Goal: Task Accomplishment & Management: Complete application form

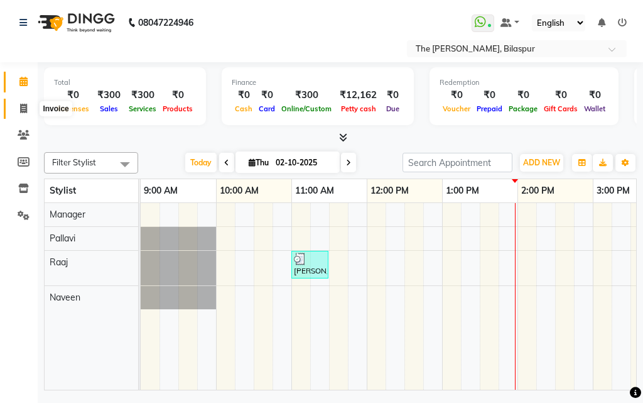
click at [27, 111] on icon at bounding box center [23, 108] width 7 height 9
select select "service"
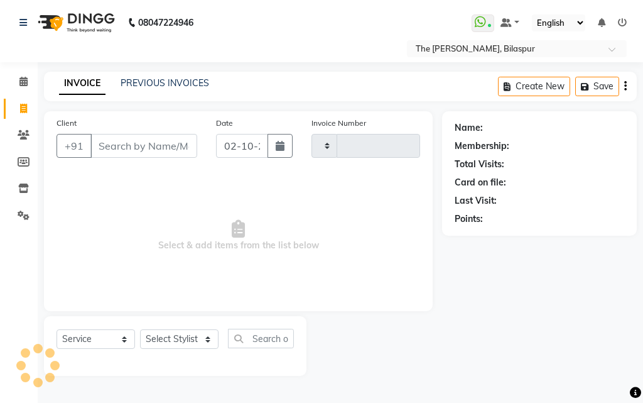
type input "1066"
select select "6473"
click at [191, 332] on select "Select Stylist" at bounding box center [179, 338] width 79 height 19
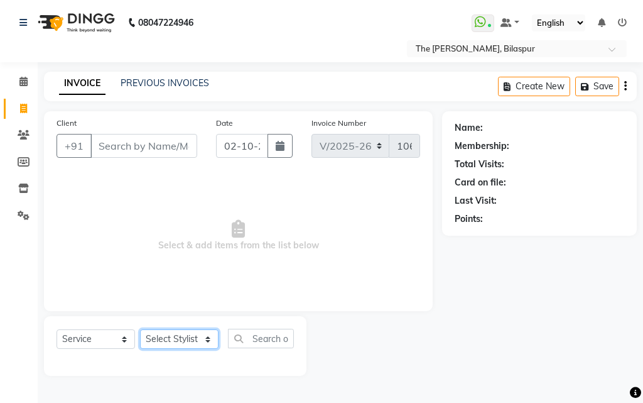
click at [140, 329] on select "Select Stylist" at bounding box center [179, 338] width 79 height 19
click at [189, 341] on select "Select Stylist" at bounding box center [179, 338] width 79 height 19
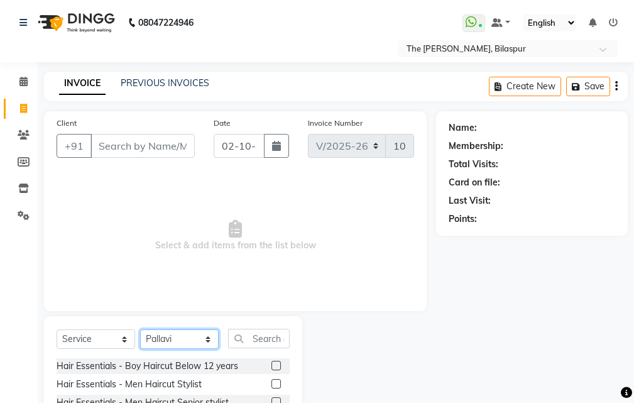
select select "86788"
click at [140, 329] on select "Select Stylist Manager [PERSON_NAME][GEOGRAPHIC_DATA] [GEOGRAPHIC_DATA][PERSON_…" at bounding box center [179, 338] width 79 height 19
drag, startPoint x: 244, startPoint y: 338, endPoint x: 247, endPoint y: 325, distance: 13.4
click at [245, 337] on input "text" at bounding box center [259, 338] width 62 height 19
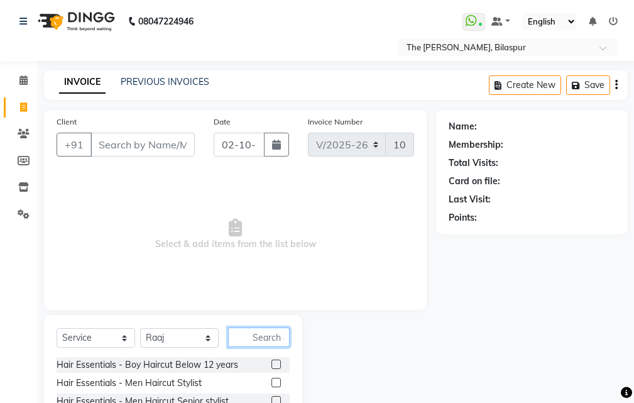
scroll to position [118, 0]
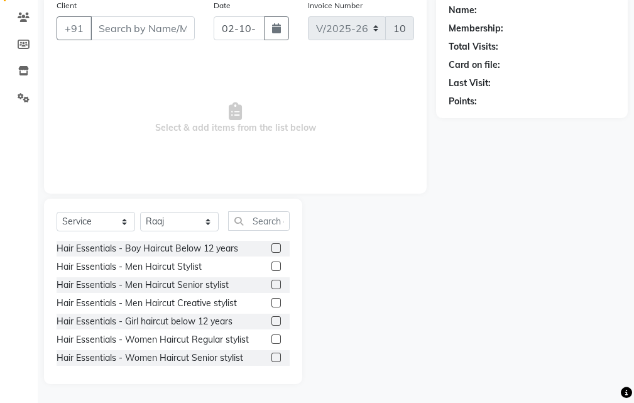
click at [271, 281] on label at bounding box center [275, 284] width 9 height 9
click at [271, 281] on input "checkbox" at bounding box center [275, 285] width 8 height 8
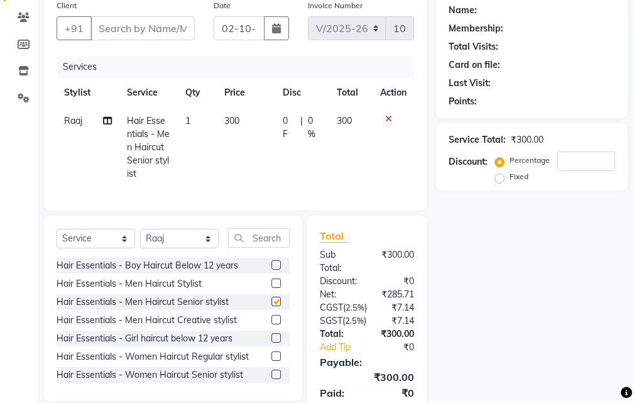
checkbox input "false"
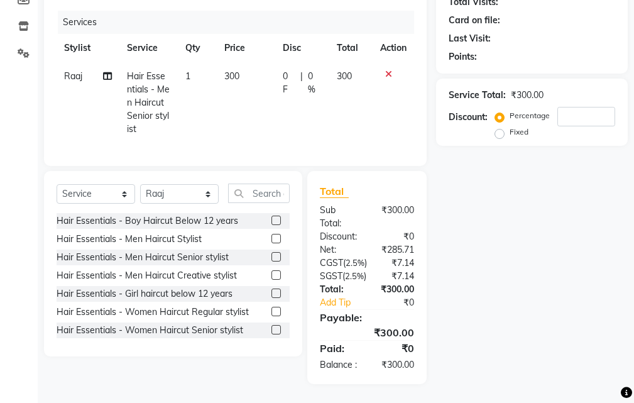
scroll to position [211, 0]
click at [260, 183] on input "text" at bounding box center [259, 192] width 62 height 19
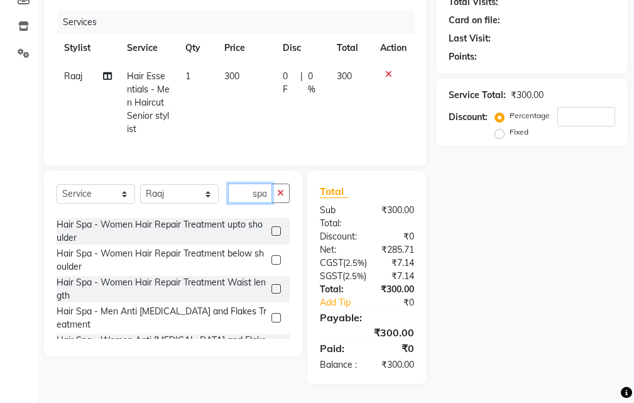
scroll to position [189, 0]
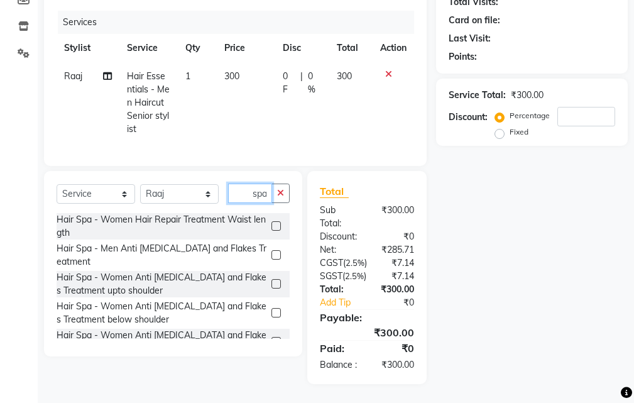
type input "spa"
click at [271, 250] on label at bounding box center [275, 254] width 9 height 9
click at [271, 251] on input "checkbox" at bounding box center [275, 255] width 8 height 8
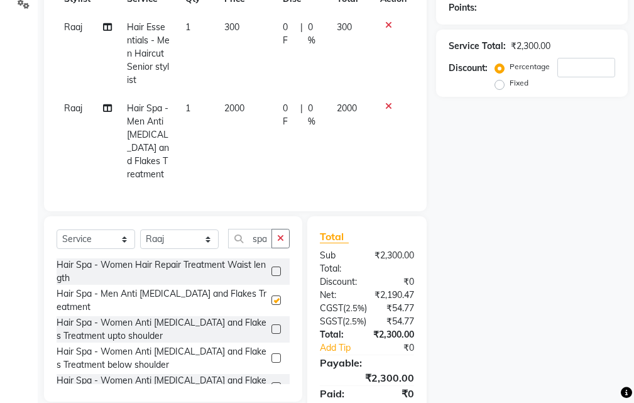
checkbox input "false"
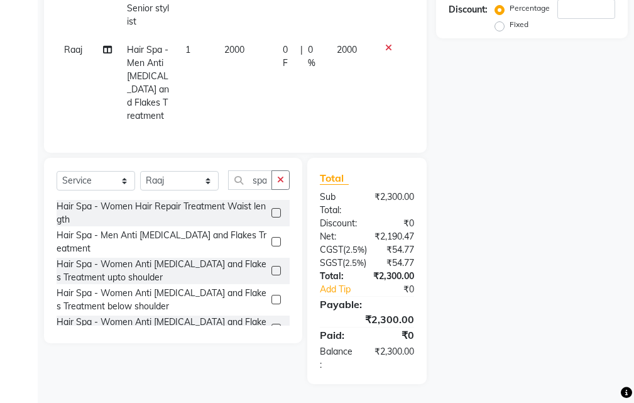
scroll to position [305, 0]
click at [281, 175] on icon "button" at bounding box center [280, 179] width 7 height 9
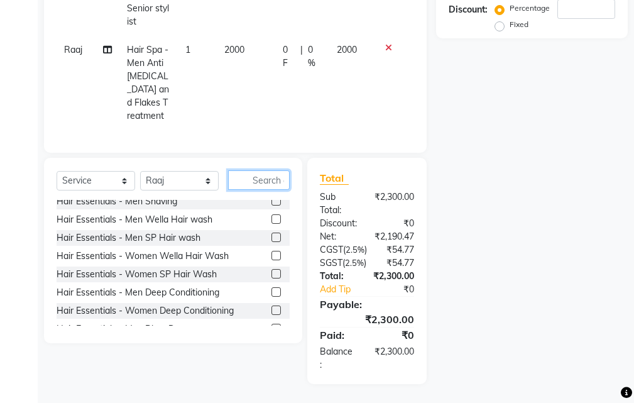
scroll to position [882, 0]
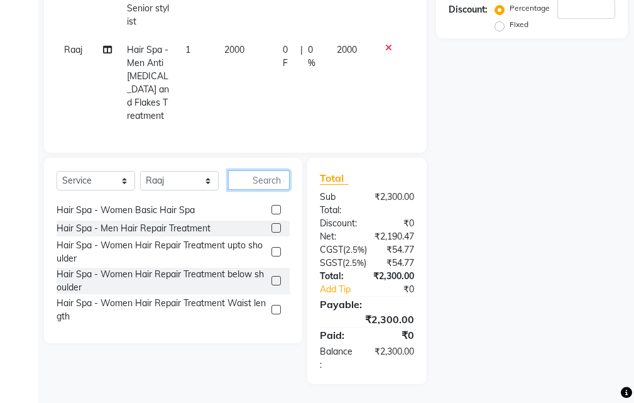
click at [252, 170] on input "text" at bounding box center [259, 179] width 62 height 19
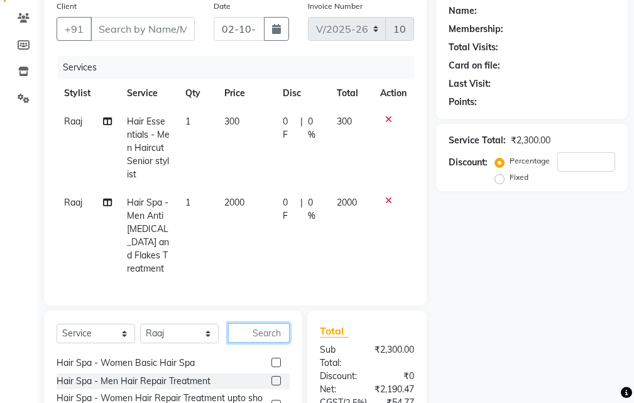
scroll to position [305, 0]
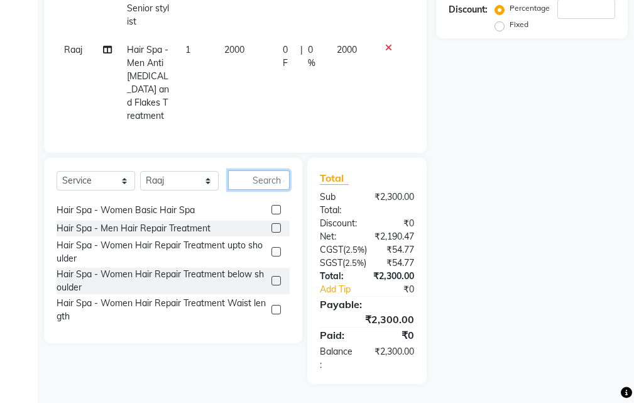
click at [251, 170] on input "text" at bounding box center [259, 179] width 62 height 19
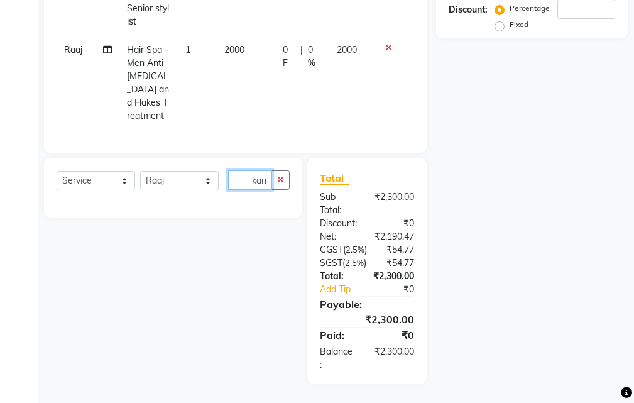
scroll to position [0, 1]
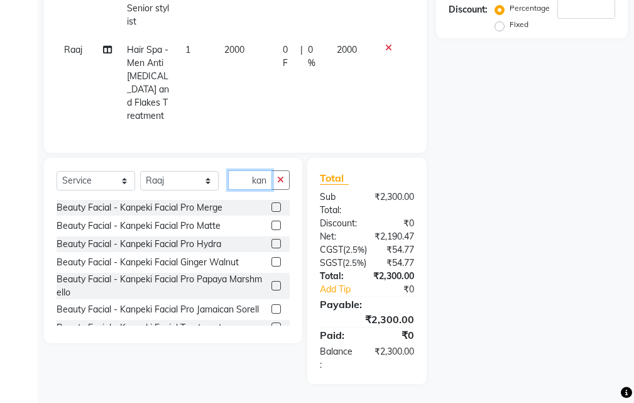
type input "kan"
click at [271, 202] on label at bounding box center [275, 206] width 9 height 9
click at [271, 204] on input "checkbox" at bounding box center [275, 208] width 8 height 8
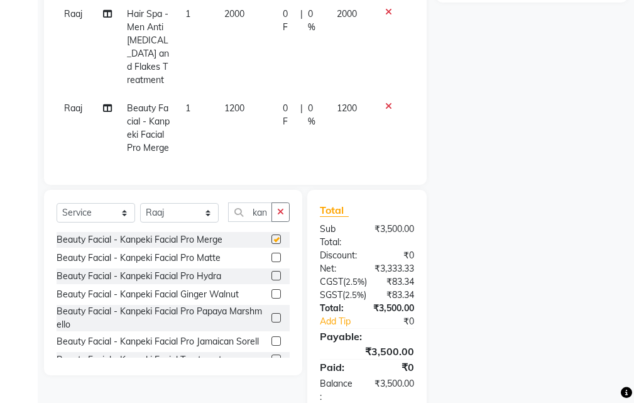
checkbox input "false"
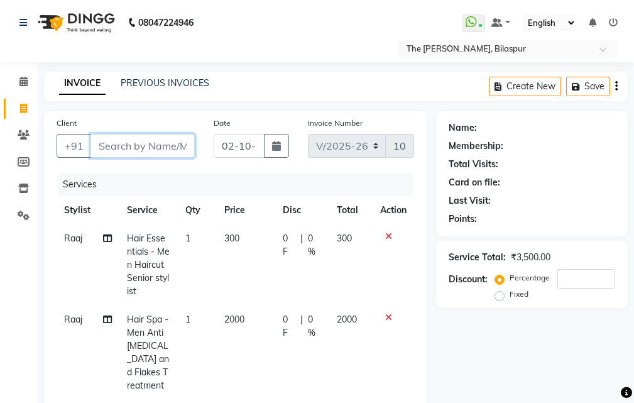
click at [157, 151] on input "Client" at bounding box center [142, 146] width 104 height 24
type input "7"
type input "0"
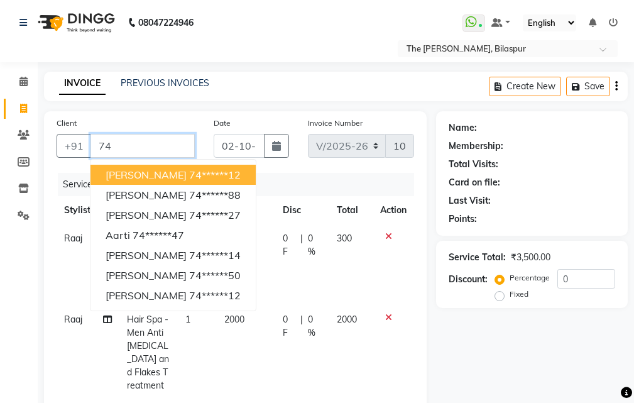
type input "7"
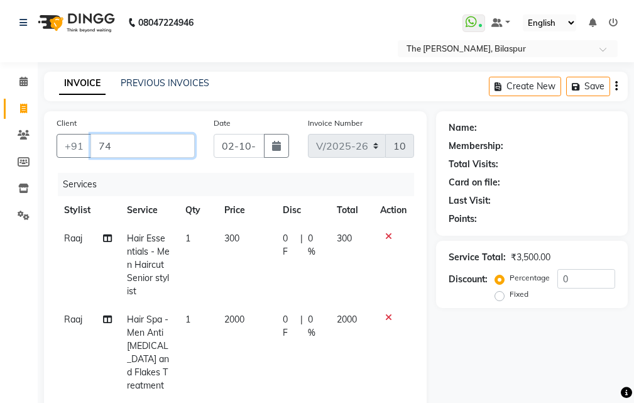
type input "7"
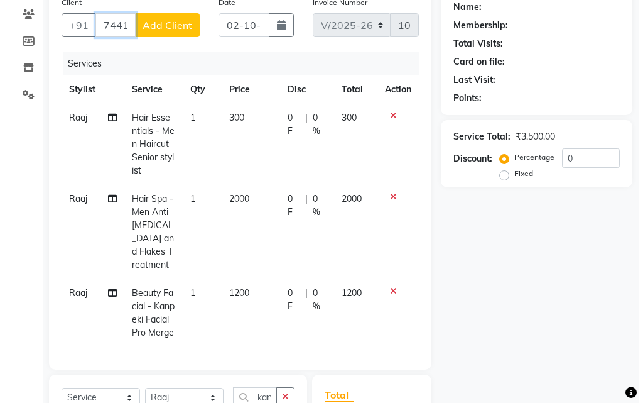
scroll to position [126, 0]
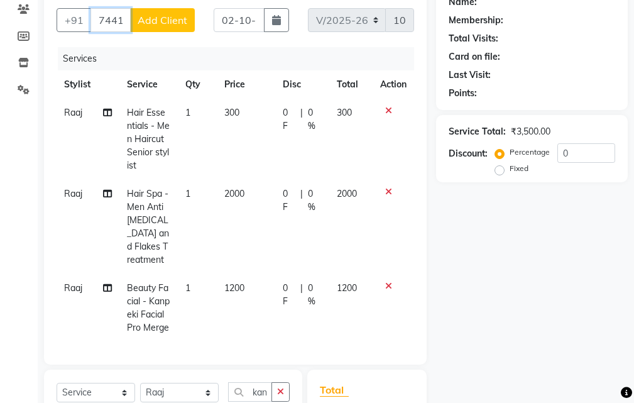
type input "7441147428"
click at [168, 22] on span "Add Client" at bounding box center [163, 20] width 50 height 13
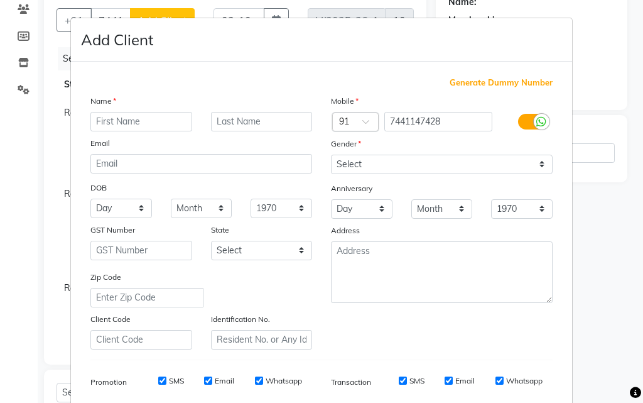
click at [158, 119] on input "text" at bounding box center [141, 121] width 102 height 19
type input "Amit"
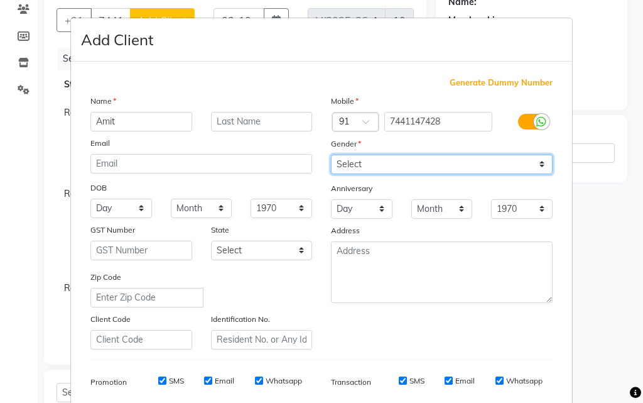
drag, startPoint x: 381, startPoint y: 167, endPoint x: 371, endPoint y: 172, distance: 11.8
click at [381, 167] on select "Select [DEMOGRAPHIC_DATA] [DEMOGRAPHIC_DATA] Other Prefer Not To Say" at bounding box center [442, 164] width 222 height 19
select select "[DEMOGRAPHIC_DATA]"
click at [331, 155] on select "Select [DEMOGRAPHIC_DATA] [DEMOGRAPHIC_DATA] Other Prefer Not To Say" at bounding box center [442, 164] width 222 height 19
click at [356, 165] on select "Select [DEMOGRAPHIC_DATA] [DEMOGRAPHIC_DATA] Other Prefer Not To Say" at bounding box center [442, 164] width 222 height 19
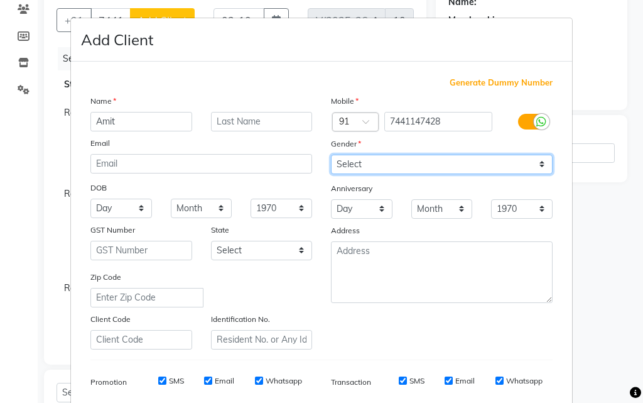
click at [356, 165] on select "Select [DEMOGRAPHIC_DATA] [DEMOGRAPHIC_DATA] Other Prefer Not To Say" at bounding box center [442, 164] width 222 height 19
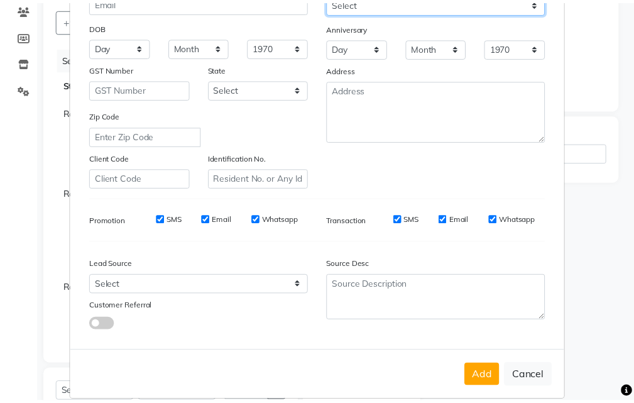
scroll to position [177, 0]
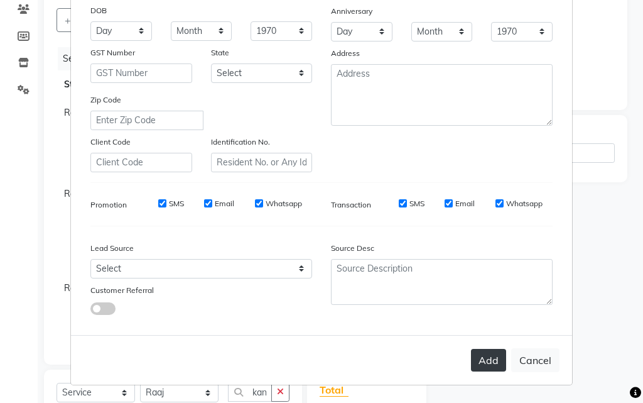
click at [478, 368] on button "Add" at bounding box center [488, 360] width 35 height 23
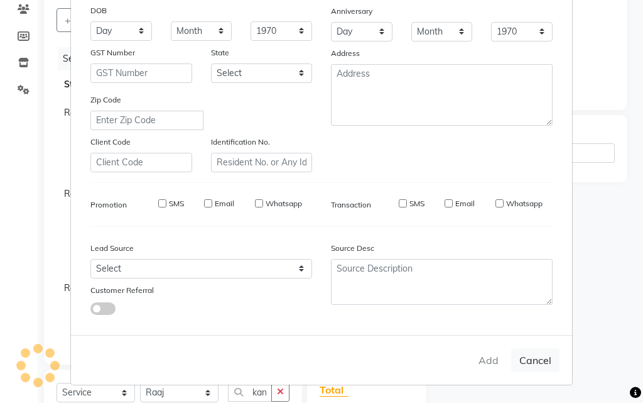
type input "74******28"
select select
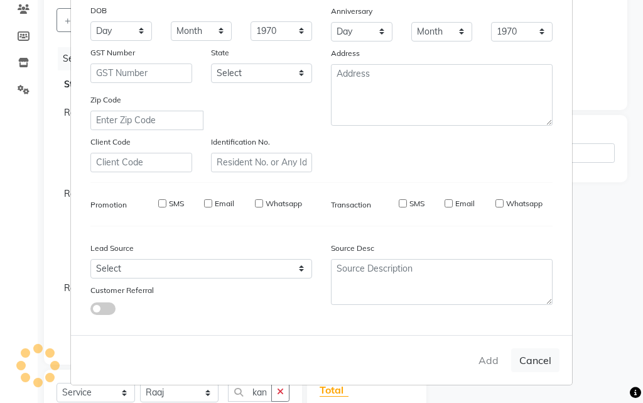
select select
checkbox input "false"
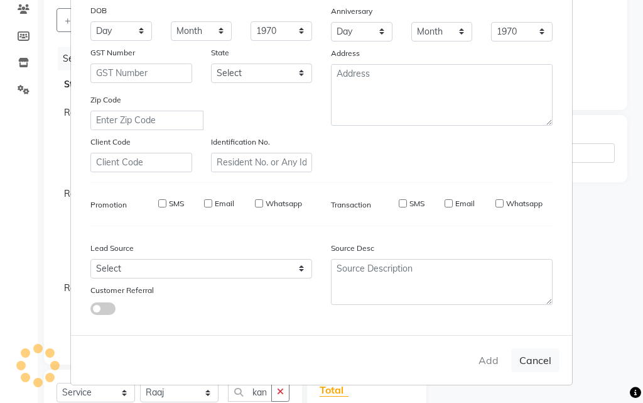
checkbox input "false"
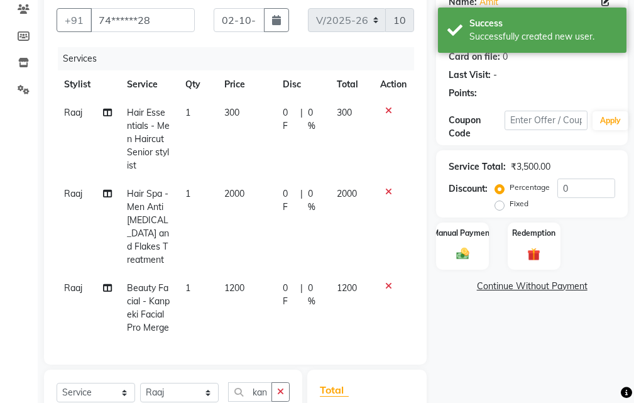
select select "1: Object"
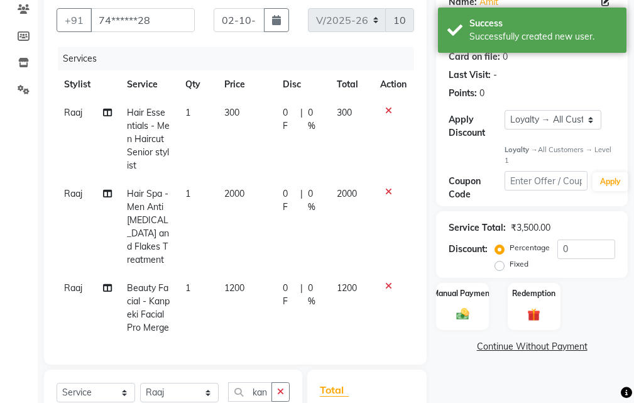
scroll to position [63, 0]
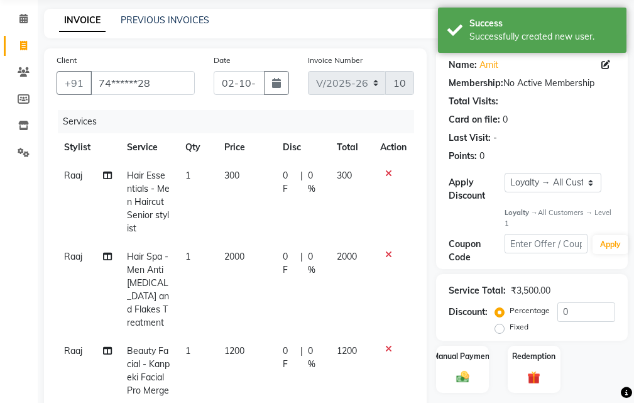
click at [388, 255] on icon at bounding box center [388, 254] width 7 height 9
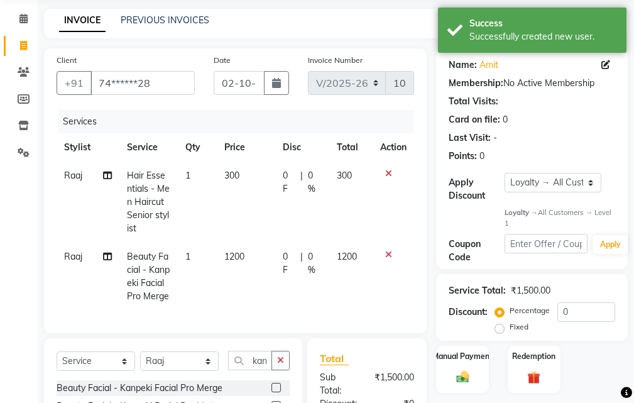
click at [389, 254] on icon at bounding box center [388, 254] width 7 height 9
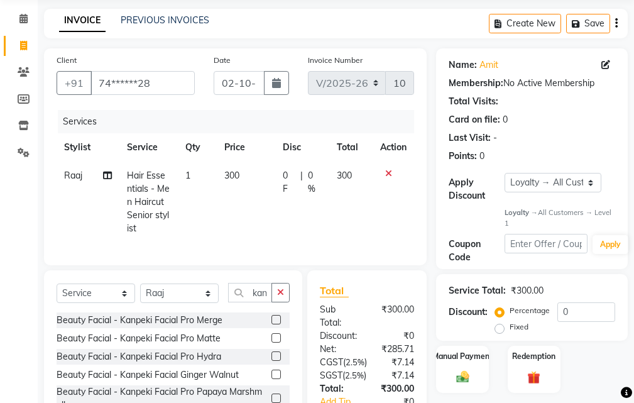
click at [271, 324] on label at bounding box center [275, 319] width 9 height 9
click at [271, 324] on input "checkbox" at bounding box center [275, 320] width 8 height 8
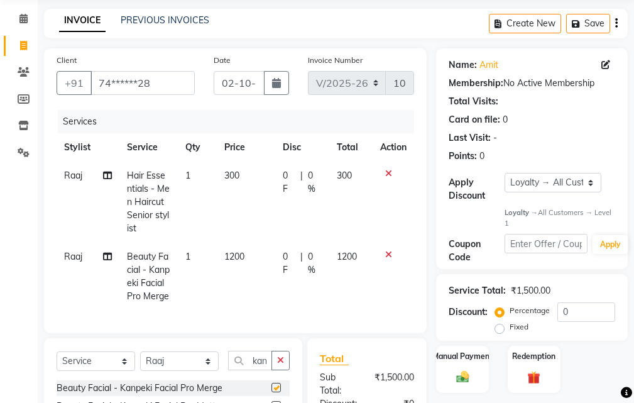
checkbox input "false"
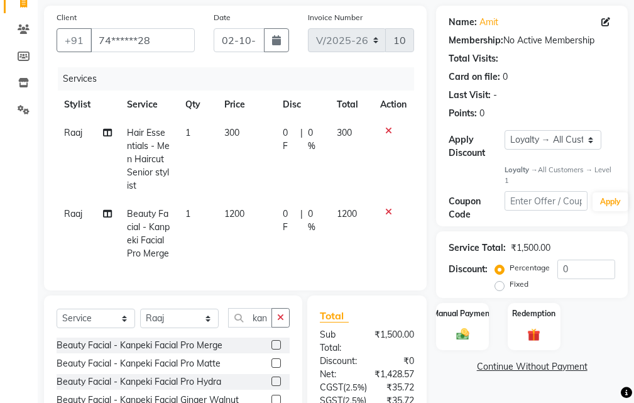
scroll to position [189, 0]
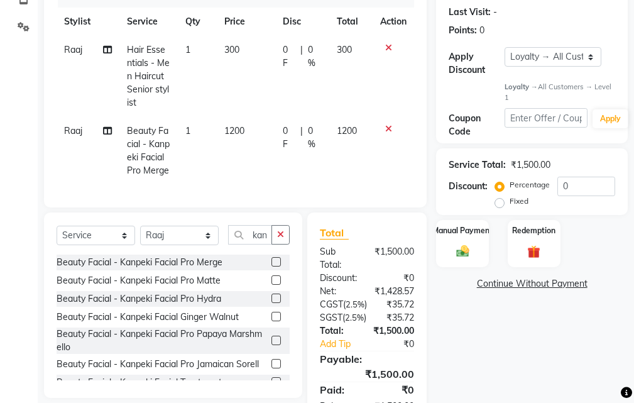
click at [390, 128] on icon at bounding box center [388, 128] width 7 height 9
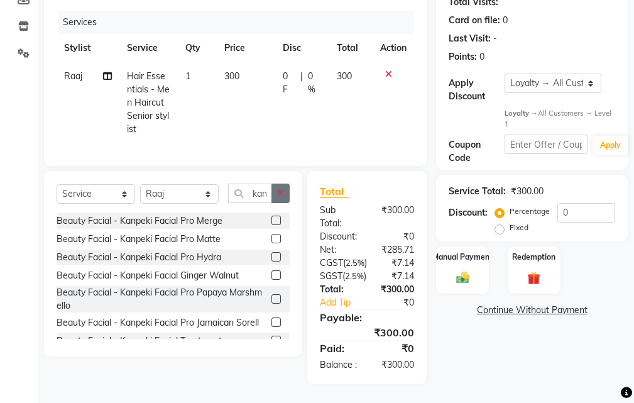
click at [281, 189] on icon "button" at bounding box center [280, 193] width 7 height 9
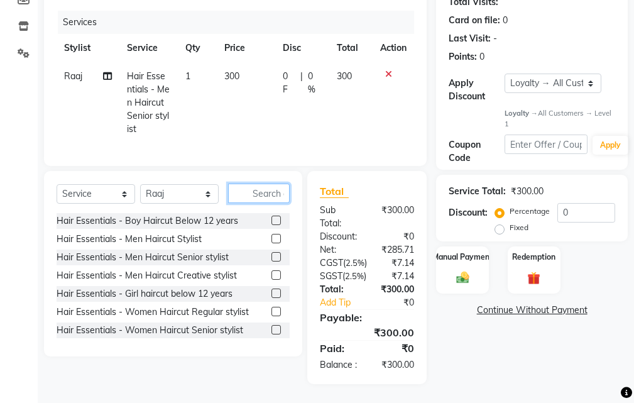
click at [274, 183] on input "text" at bounding box center [259, 192] width 62 height 19
click at [258, 183] on input "text" at bounding box center [259, 192] width 62 height 19
click at [256, 183] on input "text" at bounding box center [259, 192] width 62 height 19
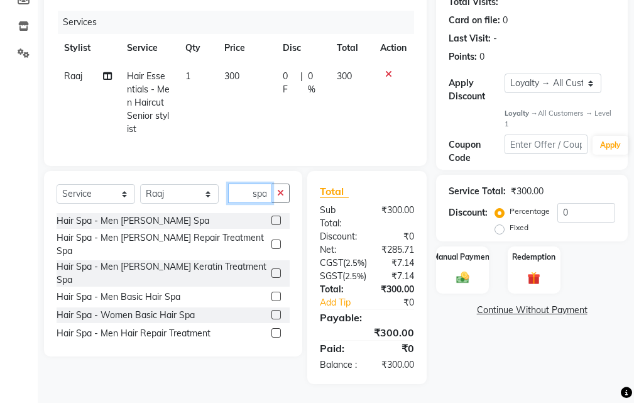
type input "spa"
click at [271, 292] on label at bounding box center [275, 296] width 9 height 9
click at [271, 293] on input "checkbox" at bounding box center [275, 297] width 8 height 8
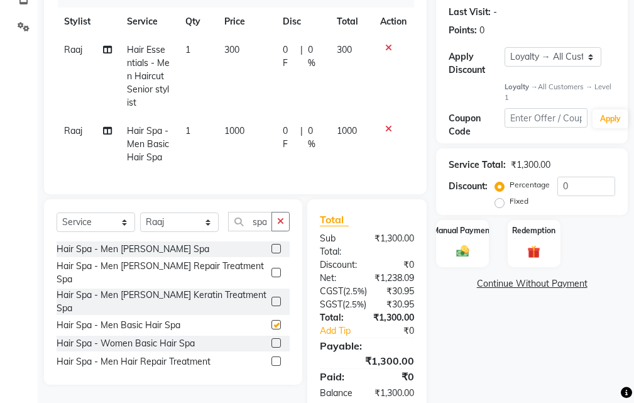
checkbox input "false"
click at [271, 297] on label at bounding box center [275, 301] width 9 height 9
click at [271, 298] on input "checkbox" at bounding box center [275, 302] width 8 height 8
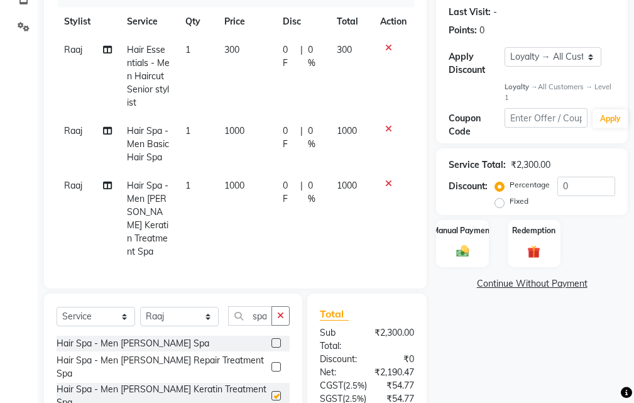
checkbox input "false"
click at [387, 183] on icon at bounding box center [388, 183] width 7 height 9
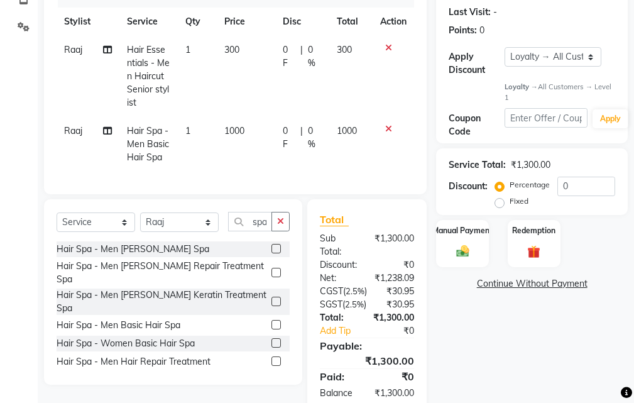
click at [387, 131] on icon at bounding box center [388, 128] width 7 height 9
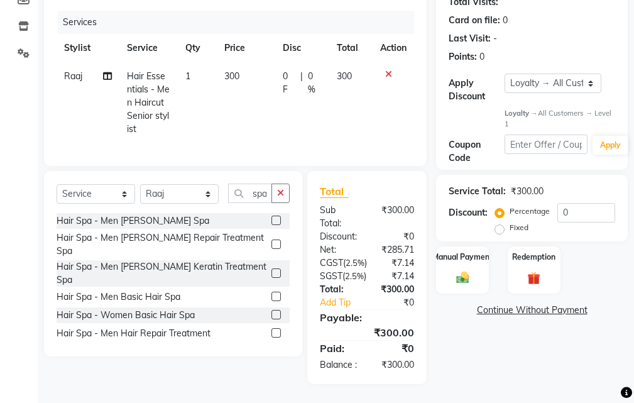
click at [271, 216] on label at bounding box center [275, 220] width 9 height 9
click at [271, 217] on input "checkbox" at bounding box center [275, 221] width 8 height 8
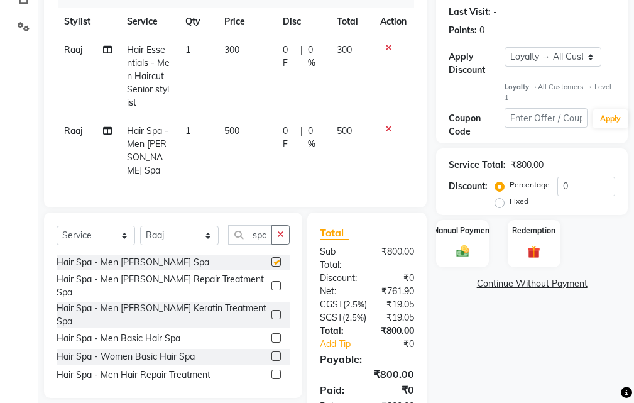
checkbox input "false"
click at [385, 129] on icon at bounding box center [388, 128] width 7 height 9
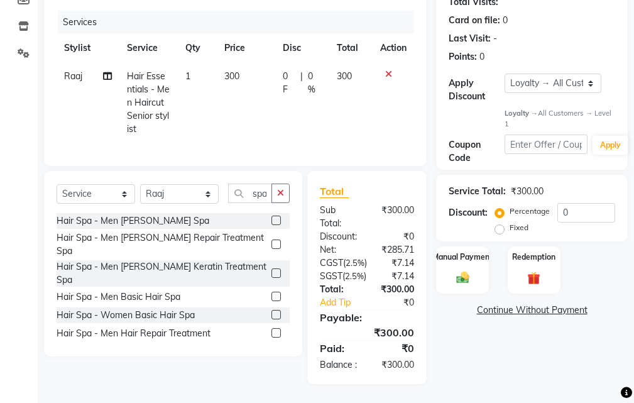
click at [271, 310] on label at bounding box center [275, 314] width 9 height 9
click at [271, 311] on input "checkbox" at bounding box center [275, 315] width 8 height 8
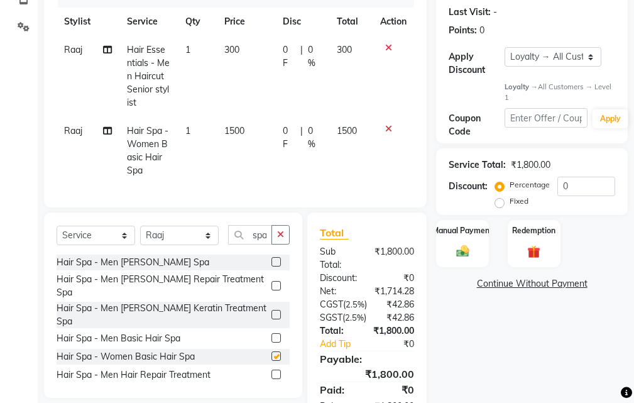
checkbox input "false"
click at [283, 239] on icon "button" at bounding box center [280, 234] width 7 height 9
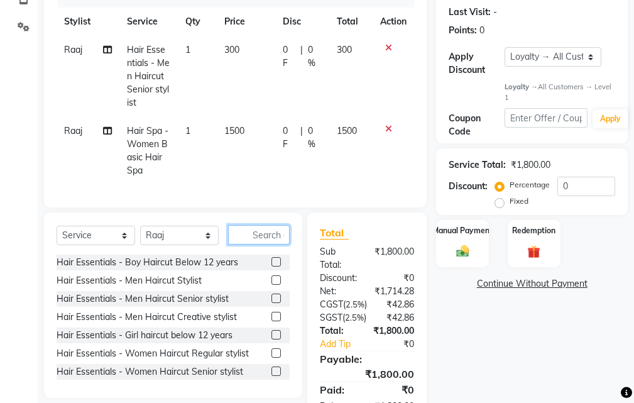
click at [266, 244] on input "text" at bounding box center [259, 234] width 62 height 19
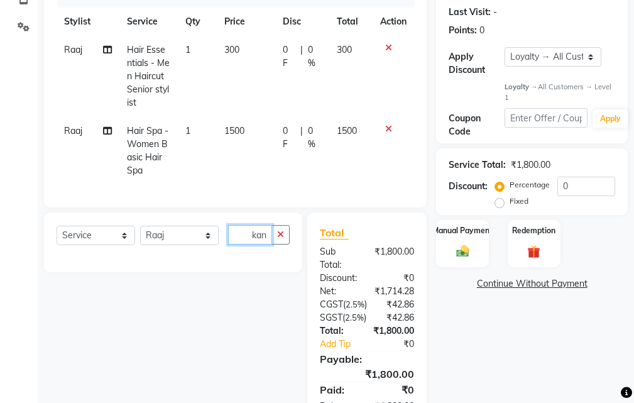
scroll to position [0, 1]
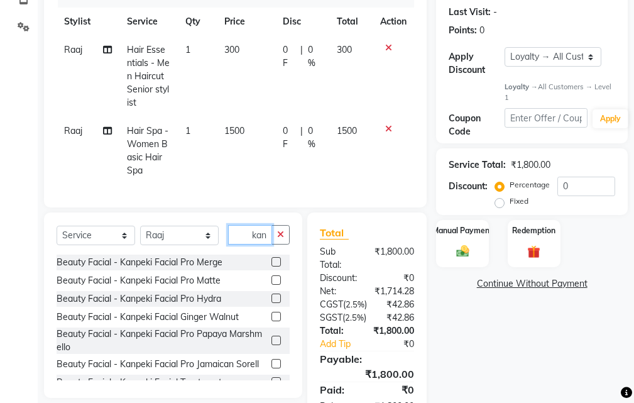
type input "kan"
click at [271, 266] on label at bounding box center [275, 261] width 9 height 9
click at [271, 266] on input "checkbox" at bounding box center [275, 262] width 8 height 8
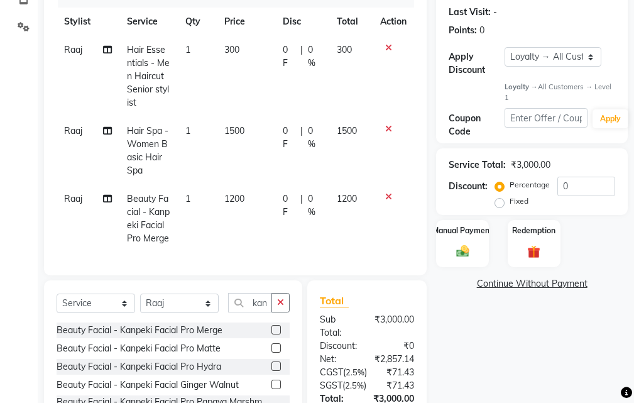
click at [387, 194] on icon at bounding box center [388, 196] width 7 height 9
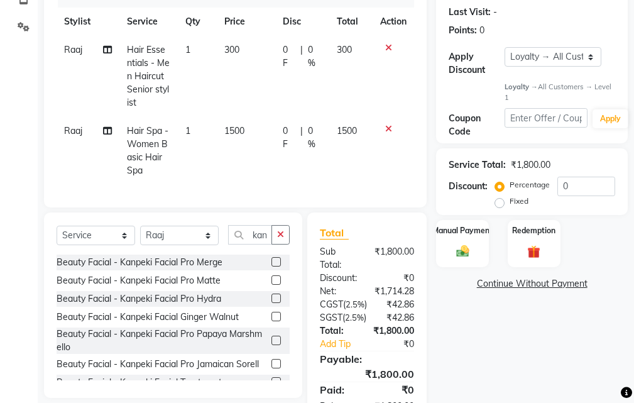
click at [271, 266] on label at bounding box center [275, 261] width 9 height 9
click at [271, 266] on input "checkbox" at bounding box center [275, 262] width 8 height 8
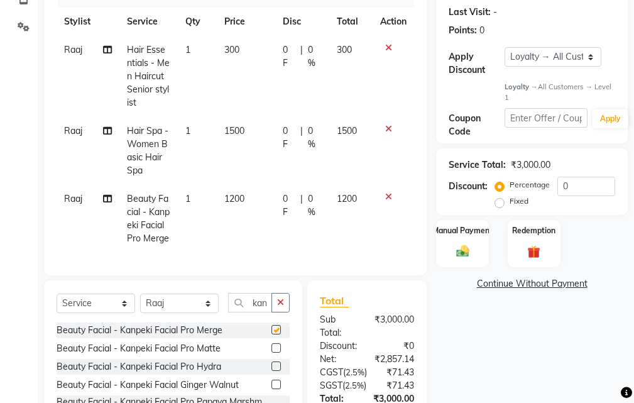
checkbox input "false"
click at [309, 198] on span "0 %" at bounding box center [315, 205] width 14 height 26
select select "86788"
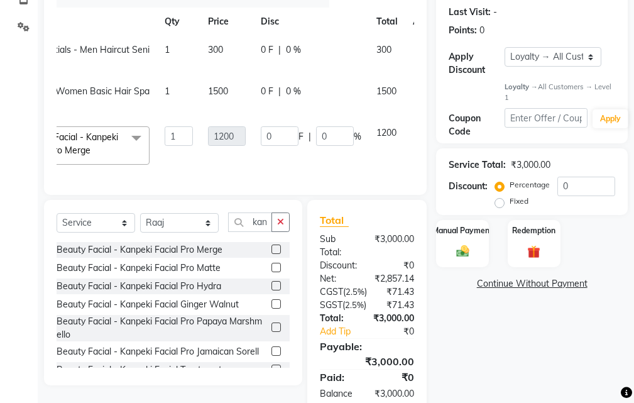
scroll to position [0, 101]
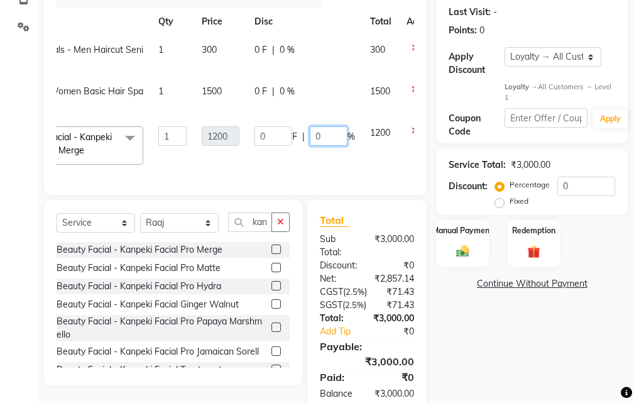
click at [340, 141] on input "0" at bounding box center [329, 135] width 38 height 19
type input "10"
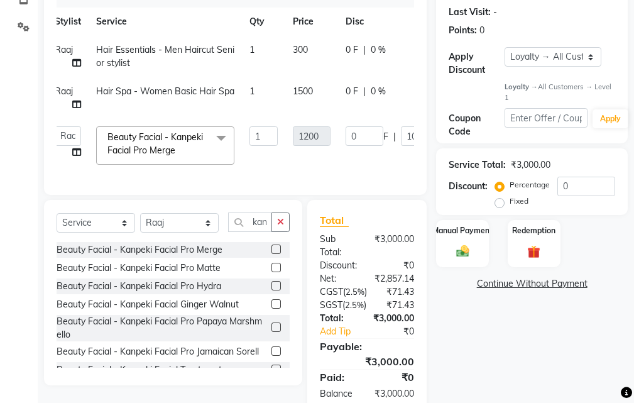
click at [383, 165] on tbody "Raaj Hair Essentials - Men Haircut Senior stylist 1 300 0 F | 0 % 300 Raaj Hair…" at bounding box center [289, 104] width 485 height 136
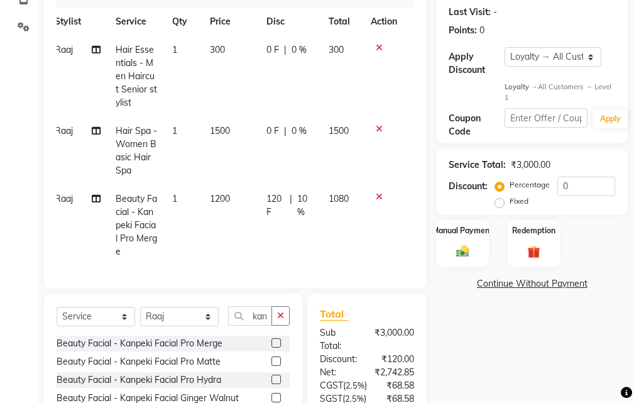
click at [305, 199] on span "10 %" at bounding box center [305, 205] width 16 height 26
select select "86788"
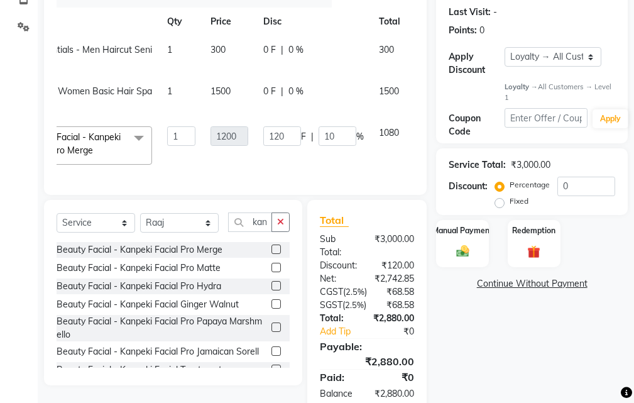
scroll to position [0, 111]
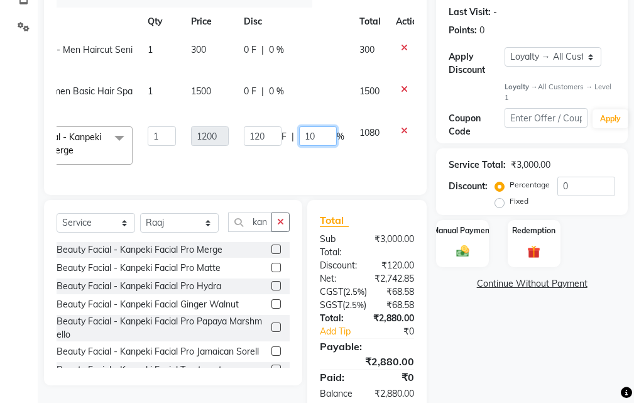
click at [329, 142] on input "10" at bounding box center [318, 135] width 38 height 19
type input "15"
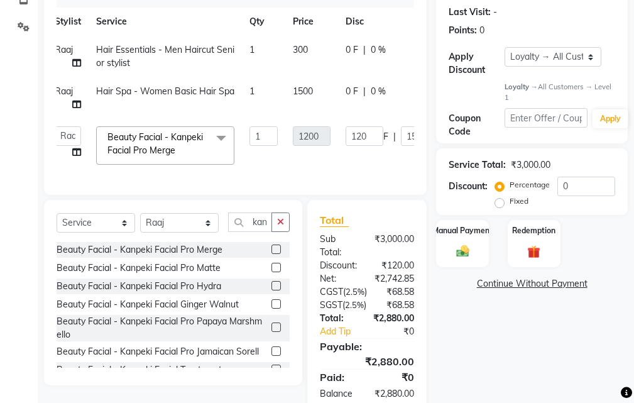
click at [337, 160] on tbody "Raaj Hair Essentials - Men Haircut Senior stylist 1 300 0 F | 0 % 300 Raaj Hair…" at bounding box center [289, 104] width 485 height 136
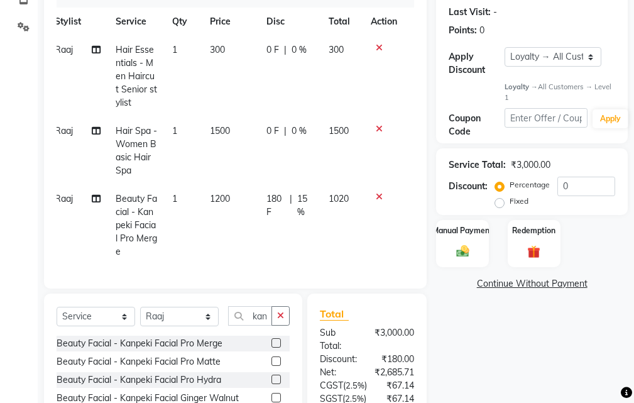
click at [305, 199] on span "15 %" at bounding box center [305, 205] width 16 height 26
select select "86788"
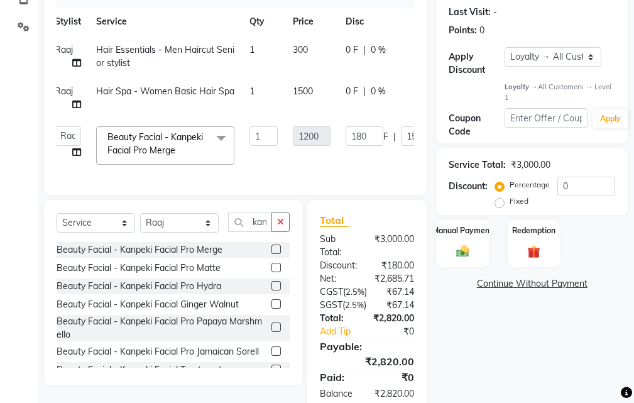
scroll to position [0, 101]
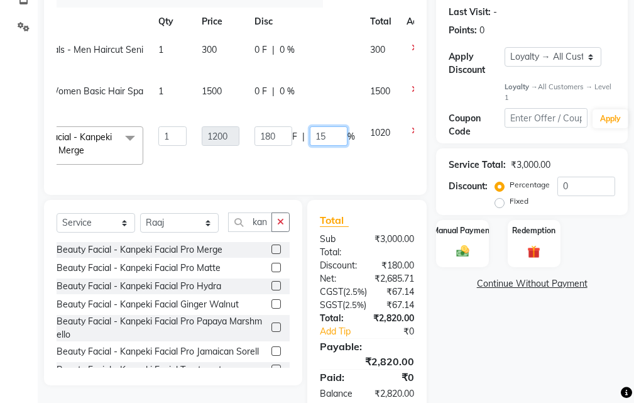
click at [331, 133] on input "15" at bounding box center [329, 135] width 38 height 19
type input "17"
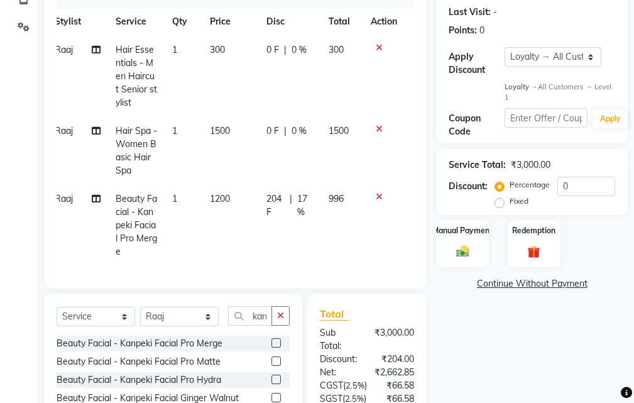
click at [361, 174] on div "Services Stylist Service Qty Price Disc Total Action Raaj Hair Essentials - Men…" at bounding box center [236, 130] width 358 height 292
click at [307, 193] on span "17 %" at bounding box center [305, 205] width 16 height 26
select select "86788"
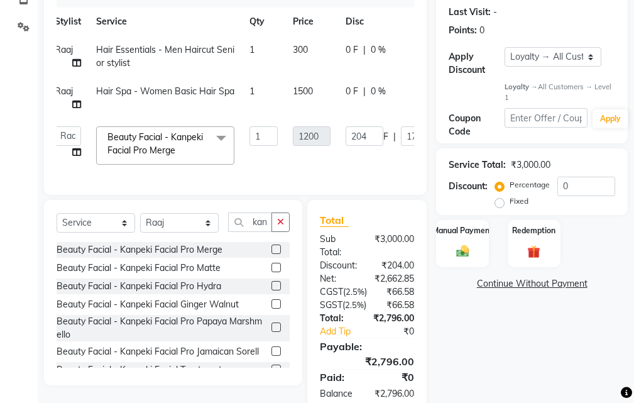
scroll to position [0, 119]
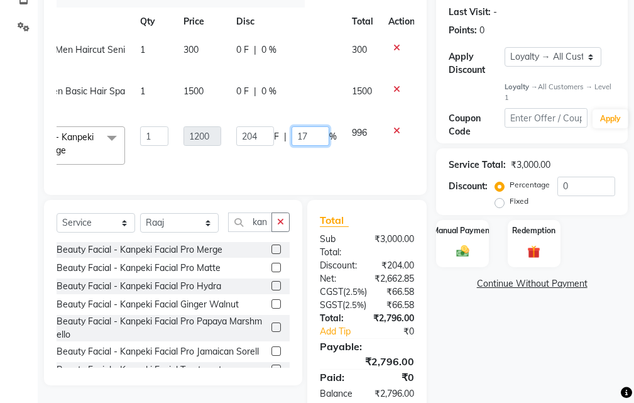
click at [324, 139] on input "17" at bounding box center [311, 135] width 38 height 19
type input "16"
click at [325, 176] on div "Services Stylist Service Qty Price Disc Total Action Raaj Hair Essentials - Men…" at bounding box center [236, 83] width 358 height 198
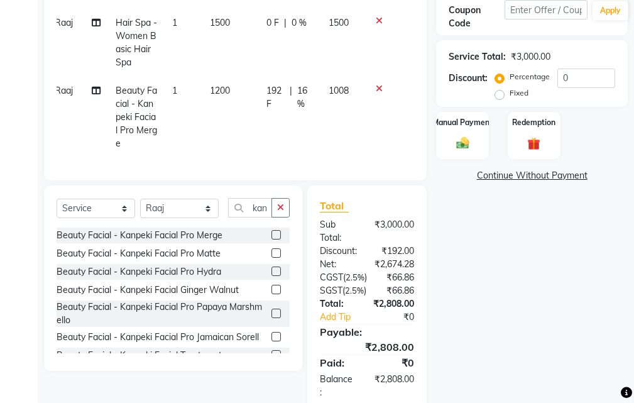
scroll to position [297, 0]
click at [275, 216] on button "button" at bounding box center [280, 206] width 18 height 19
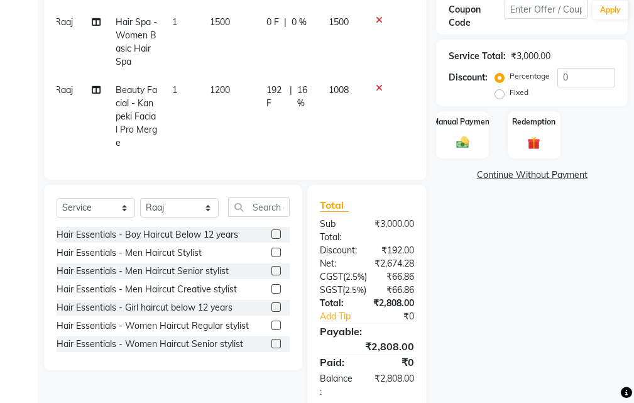
click at [382, 19] on div at bounding box center [384, 20] width 26 height 9
click at [380, 18] on icon at bounding box center [379, 20] width 7 height 9
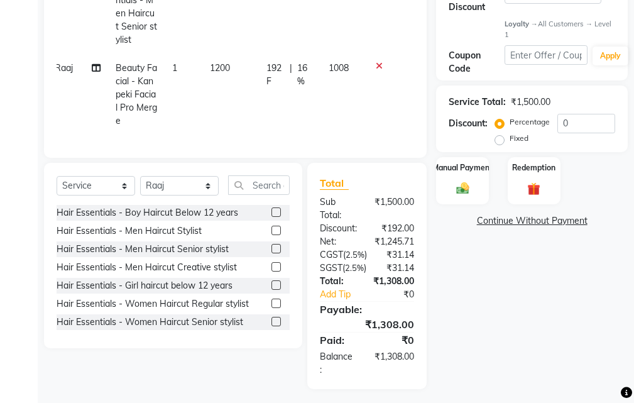
scroll to position [229, 0]
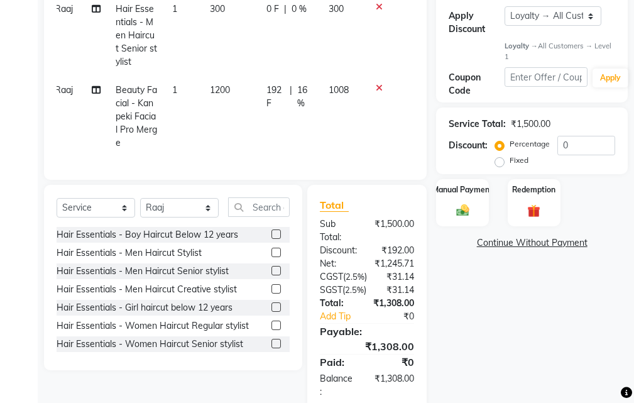
click at [375, 87] on div at bounding box center [384, 88] width 26 height 9
click at [378, 85] on icon at bounding box center [379, 88] width 7 height 9
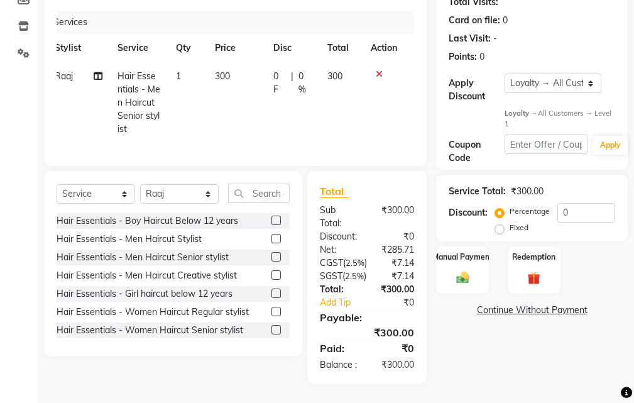
scroll to position [148, 0]
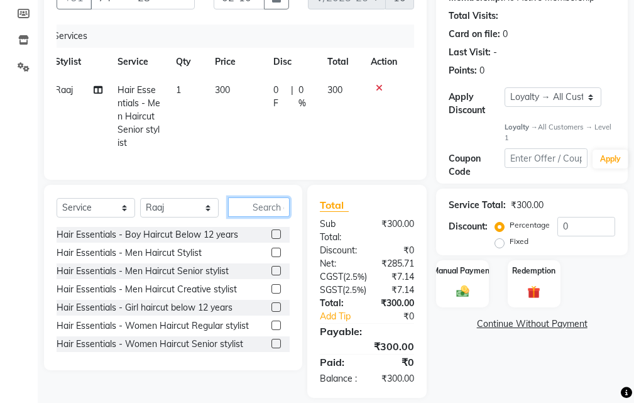
click at [273, 214] on input "text" at bounding box center [259, 206] width 62 height 19
click at [276, 214] on input "text" at bounding box center [259, 206] width 62 height 19
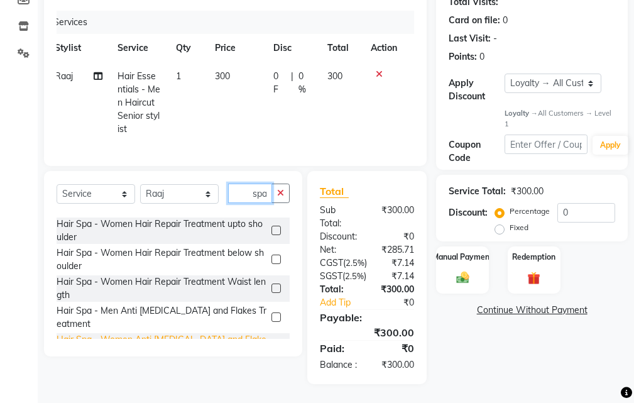
scroll to position [126, 0]
type input "spa"
click at [271, 313] on label at bounding box center [275, 317] width 9 height 9
click at [271, 314] on input "checkbox" at bounding box center [275, 318] width 8 height 8
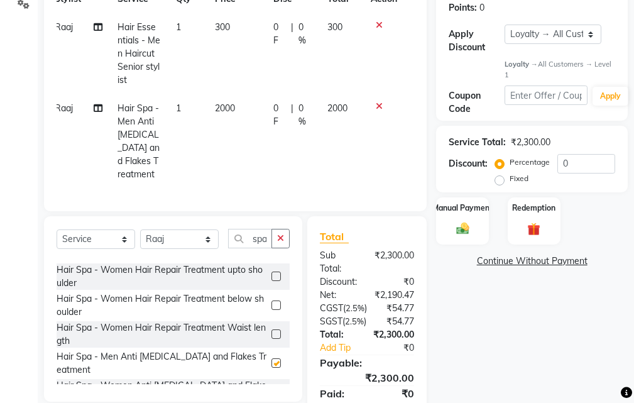
checkbox input "false"
click at [277, 242] on button "button" at bounding box center [280, 238] width 18 height 19
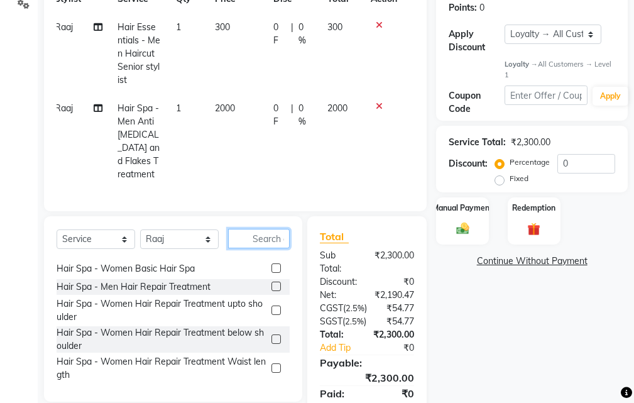
click at [265, 248] on input "text" at bounding box center [259, 238] width 62 height 19
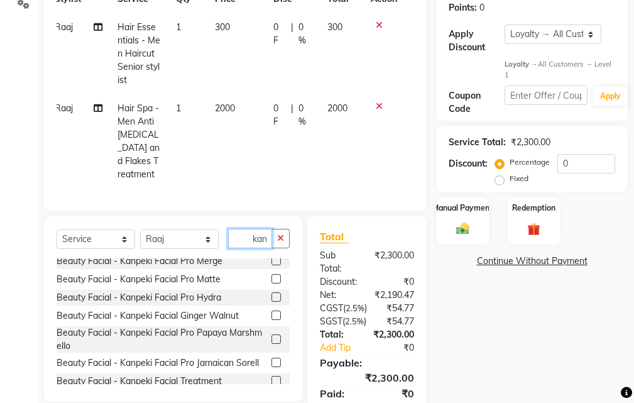
scroll to position [0, 0]
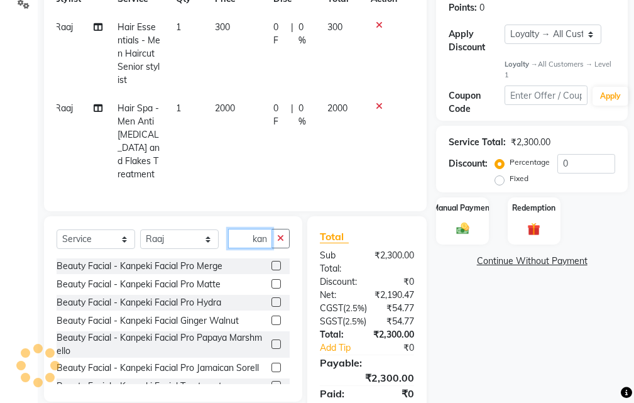
type input "kan"
click at [271, 270] on label at bounding box center [275, 265] width 9 height 9
click at [271, 270] on input "checkbox" at bounding box center [275, 266] width 8 height 8
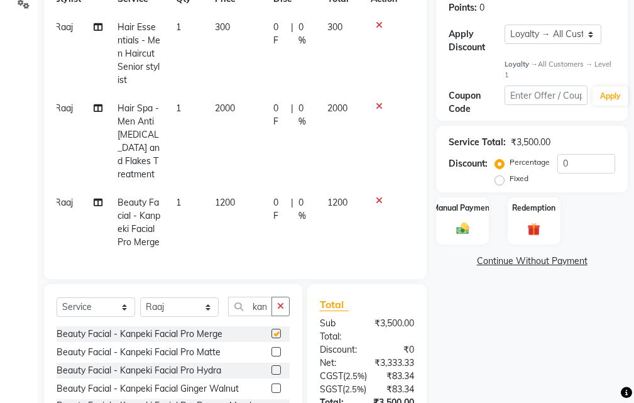
checkbox input "false"
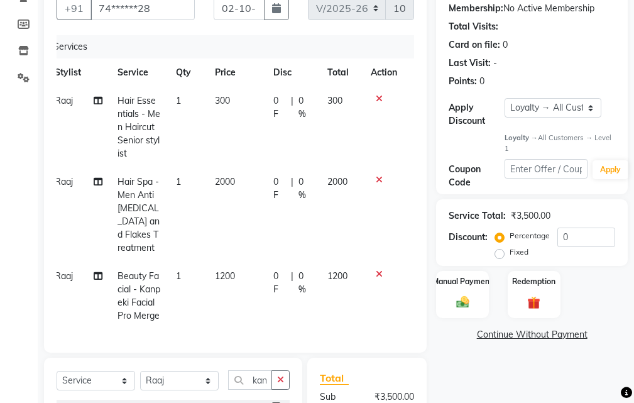
scroll to position [211, 0]
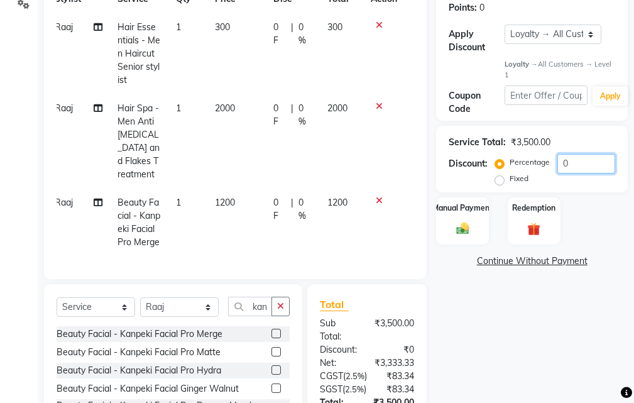
click at [583, 165] on input "0" at bounding box center [586, 163] width 58 height 19
click at [510, 180] on label "Fixed" at bounding box center [519, 178] width 19 height 11
click at [503, 180] on input "Fixed" at bounding box center [502, 178] width 9 height 9
radio input "true"
click at [580, 160] on input "number" at bounding box center [586, 163] width 58 height 19
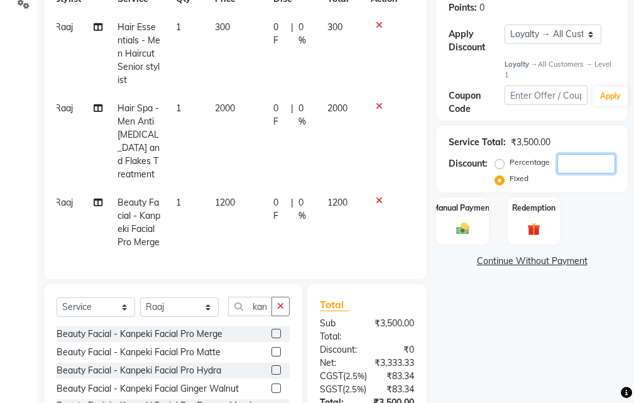
click at [572, 167] on input "number" at bounding box center [586, 163] width 58 height 19
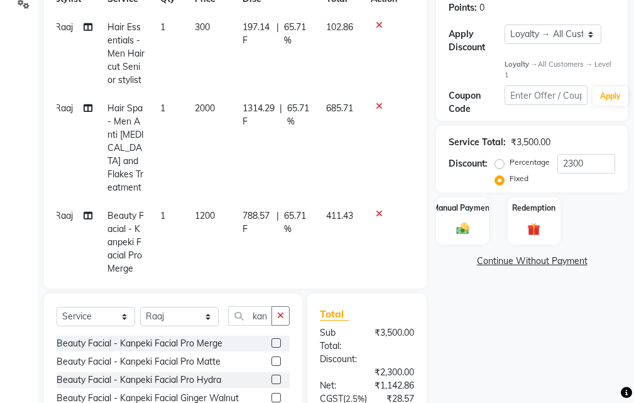
click at [476, 297] on div "Name: Amit Membership: No Active Membership Total Visits: Card on file: 0 Last …" at bounding box center [536, 216] width 201 height 633
click at [476, 230] on div "Manual Payment" at bounding box center [462, 221] width 55 height 49
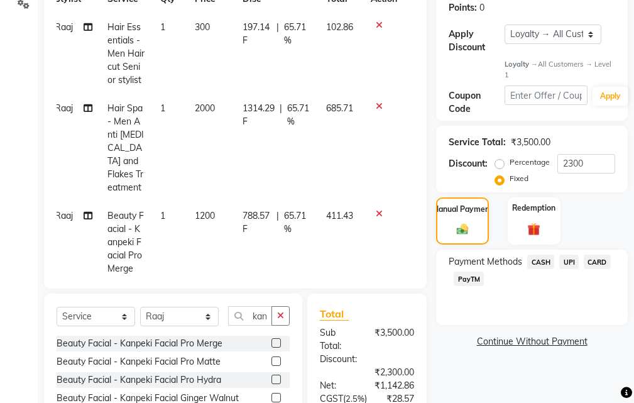
click at [549, 261] on span "CASH" at bounding box center [540, 262] width 27 height 14
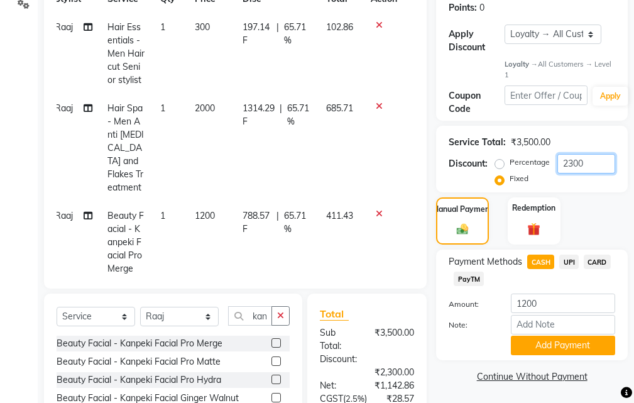
click at [598, 162] on input "2300" at bounding box center [586, 163] width 58 height 19
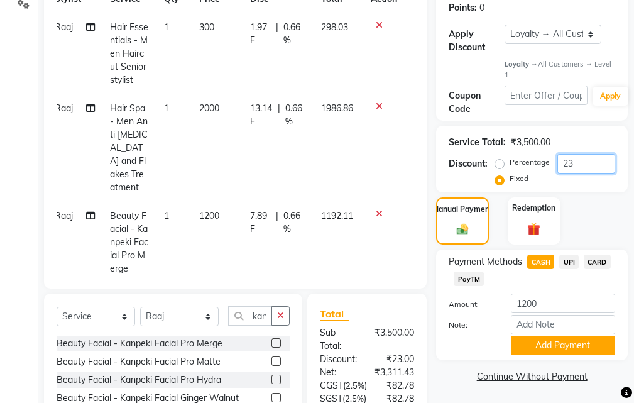
type input "2"
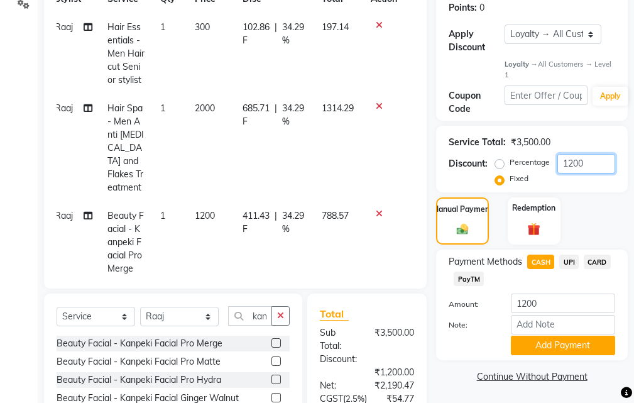
type input "1200"
click at [549, 259] on span "CASH" at bounding box center [540, 262] width 27 height 14
type input "2300"
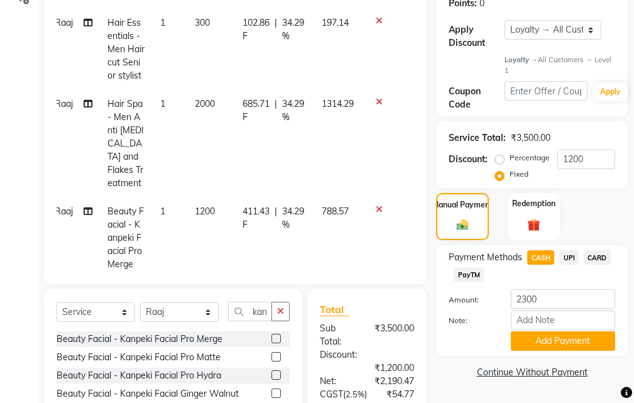
scroll to position [324, 0]
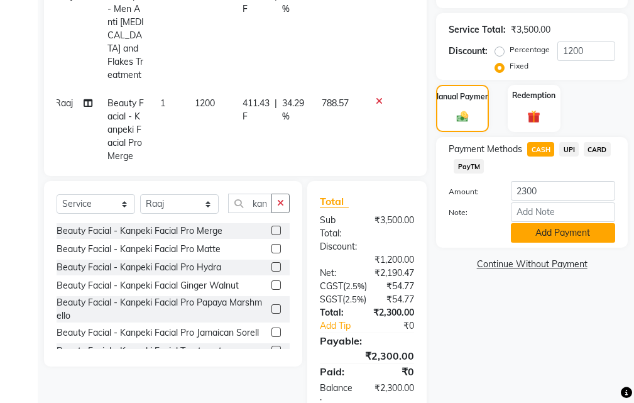
click at [545, 237] on button "Add Payment" at bounding box center [563, 232] width 104 height 19
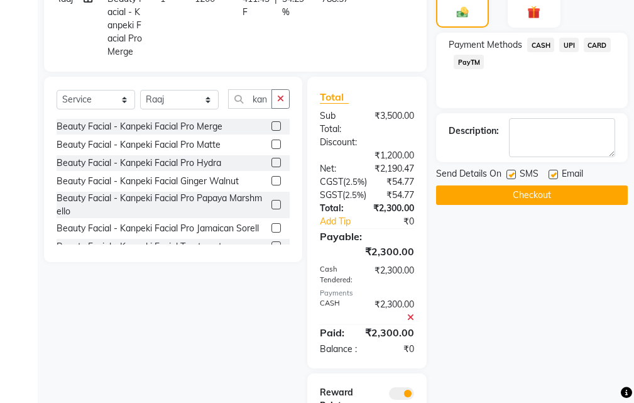
scroll to position [427, 0]
click at [547, 44] on span "CASH" at bounding box center [540, 45] width 27 height 14
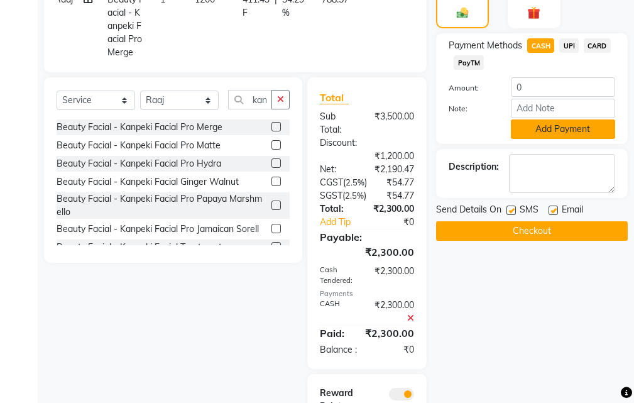
click at [528, 129] on button "Add Payment" at bounding box center [563, 128] width 104 height 19
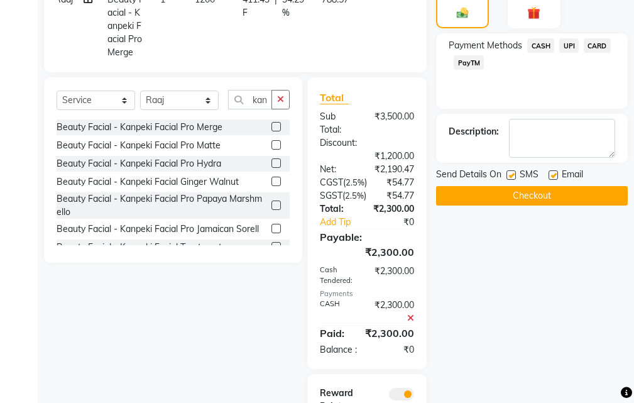
click at [530, 199] on button "Checkout" at bounding box center [532, 195] width 192 height 19
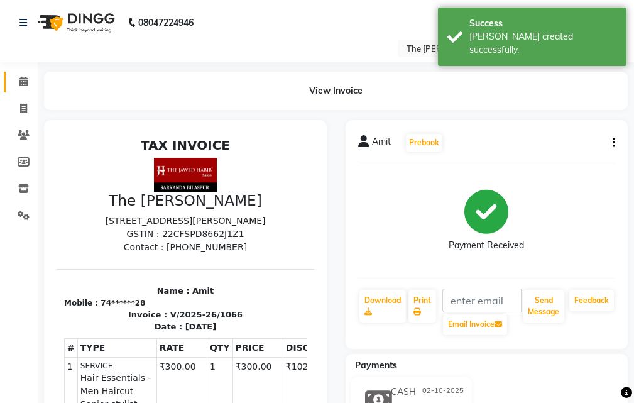
click at [26, 79] on icon at bounding box center [23, 81] width 8 height 9
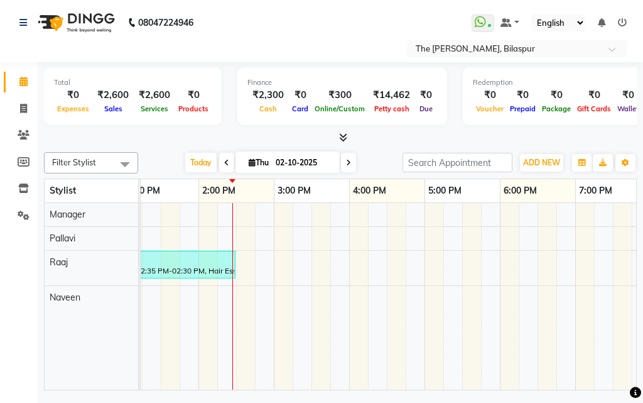
scroll to position [0, 314]
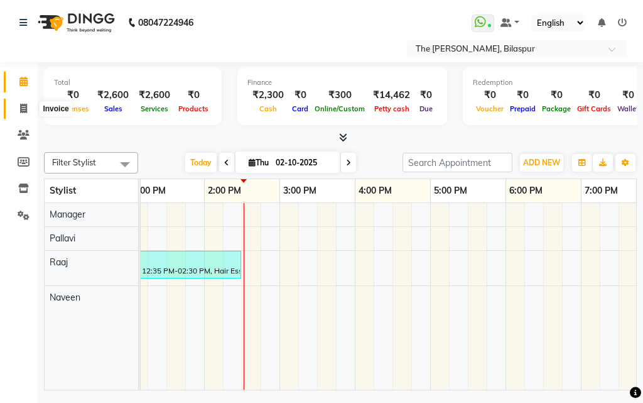
click at [20, 106] on icon at bounding box center [23, 108] width 7 height 9
select select "service"
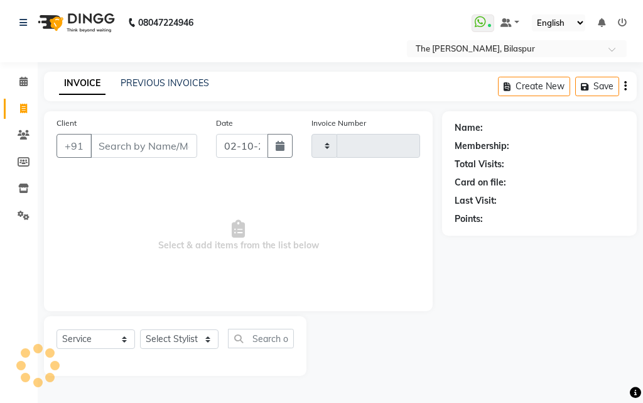
type input "1067"
select select "6473"
click at [26, 79] on icon at bounding box center [23, 81] width 8 height 9
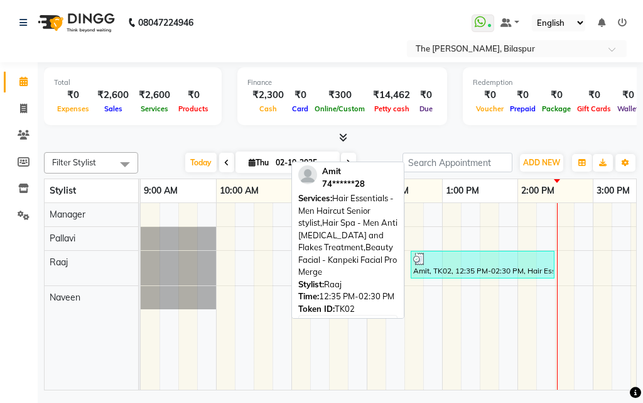
click at [455, 274] on div "Amit, TK02, 12:35 PM-02:30 PM, Hair Essentials - Men Haircut Senior stylist,Hai…" at bounding box center [482, 265] width 141 height 24
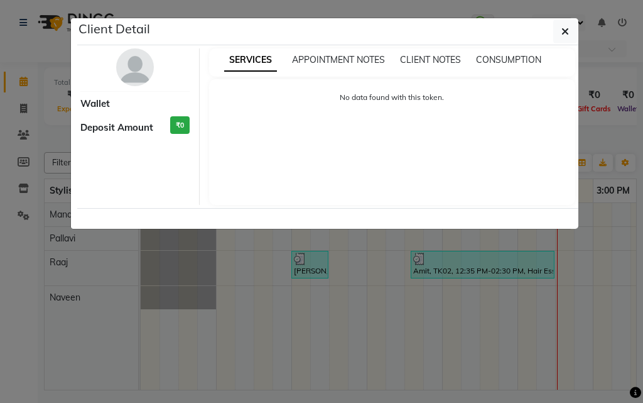
select select "3"
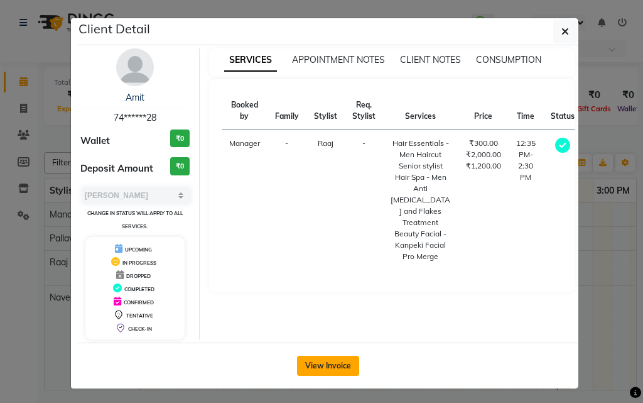
click at [338, 376] on button "View Invoice" at bounding box center [328, 366] width 62 height 20
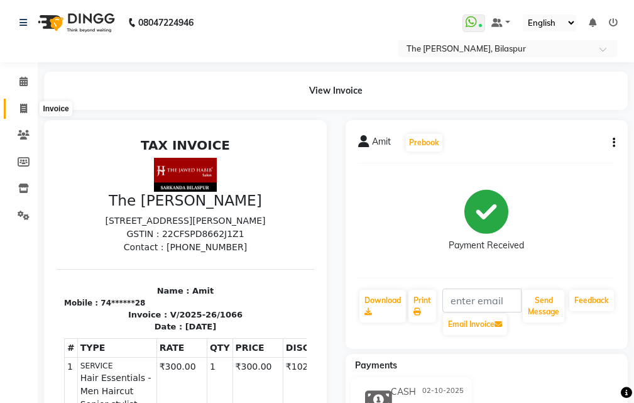
click at [19, 107] on span at bounding box center [24, 109] width 22 height 14
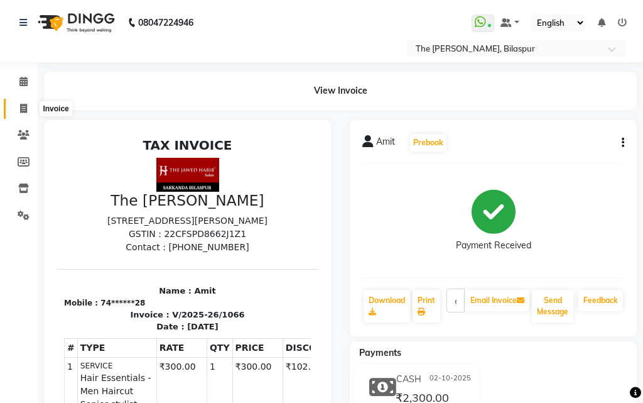
select select "service"
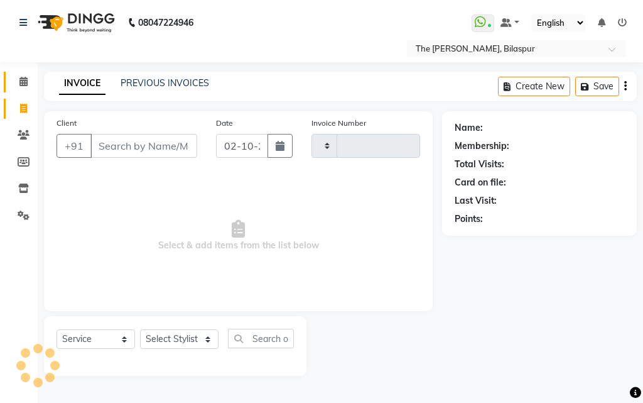
type input "1067"
select select "6473"
click at [21, 80] on icon at bounding box center [23, 81] width 8 height 9
